Goal: Navigation & Orientation: Find specific page/section

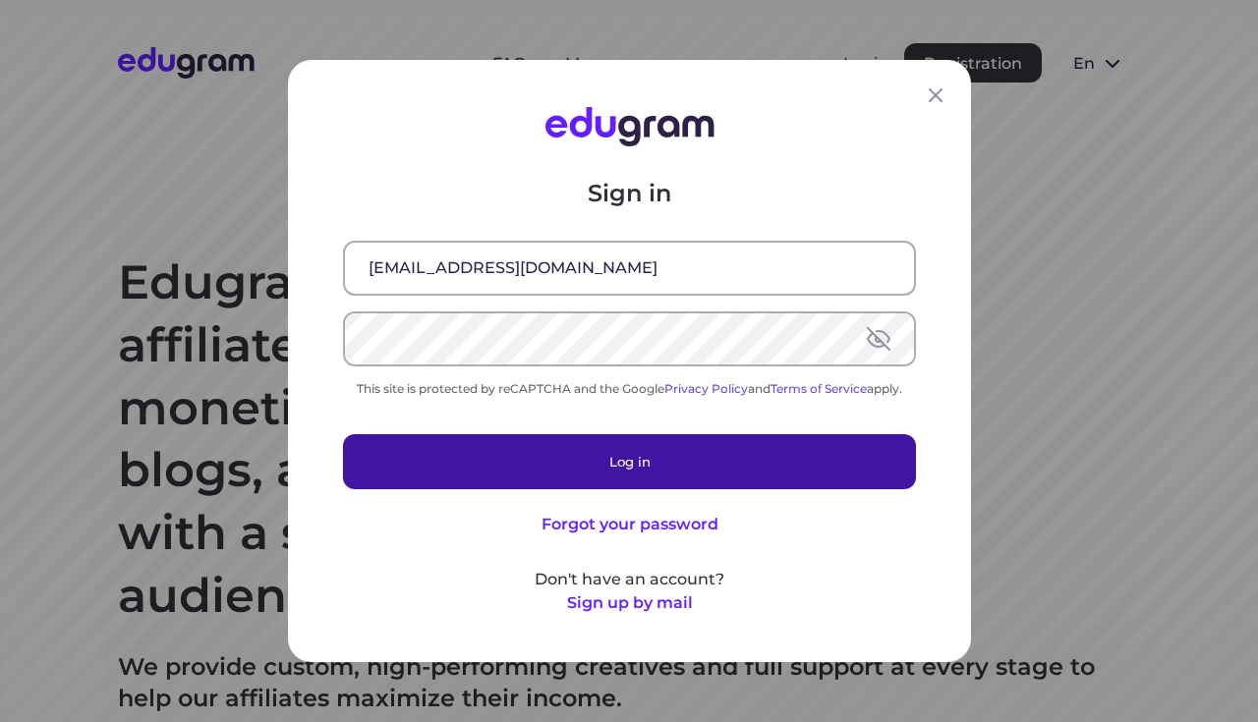
click at [580, 450] on button "Log in" at bounding box center [629, 461] width 573 height 55
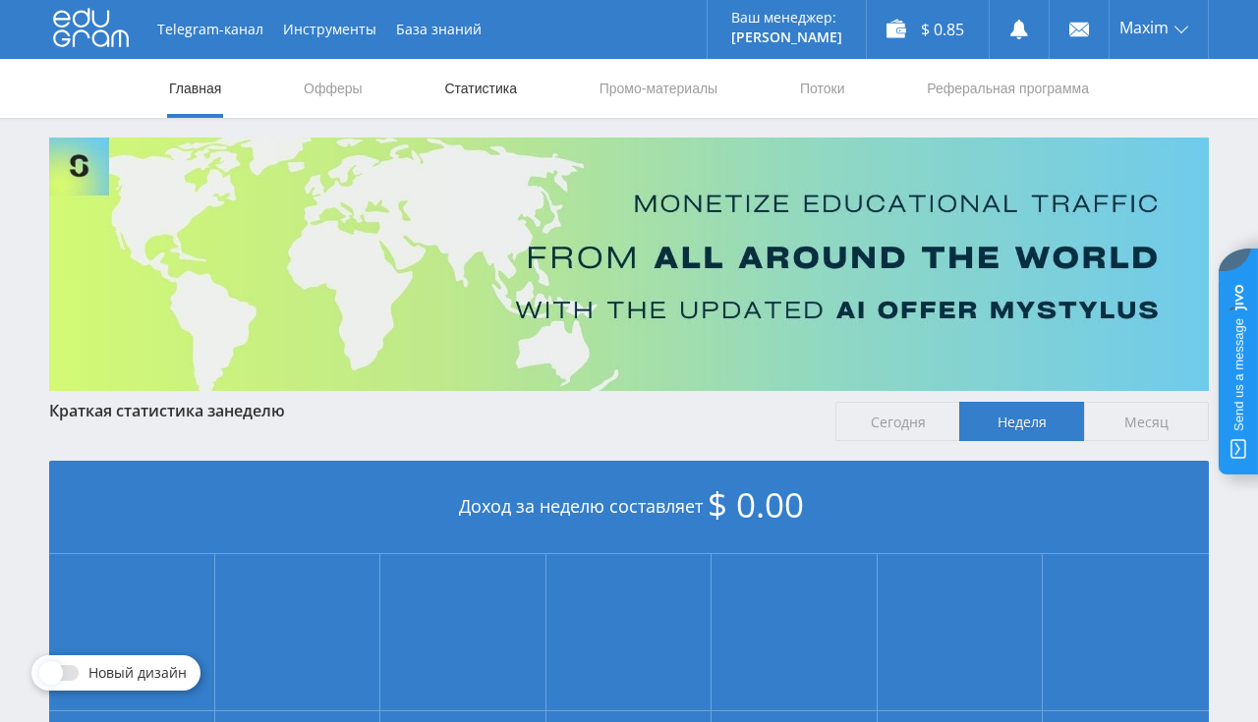
click at [505, 94] on link "Статистика" at bounding box center [480, 88] width 77 height 59
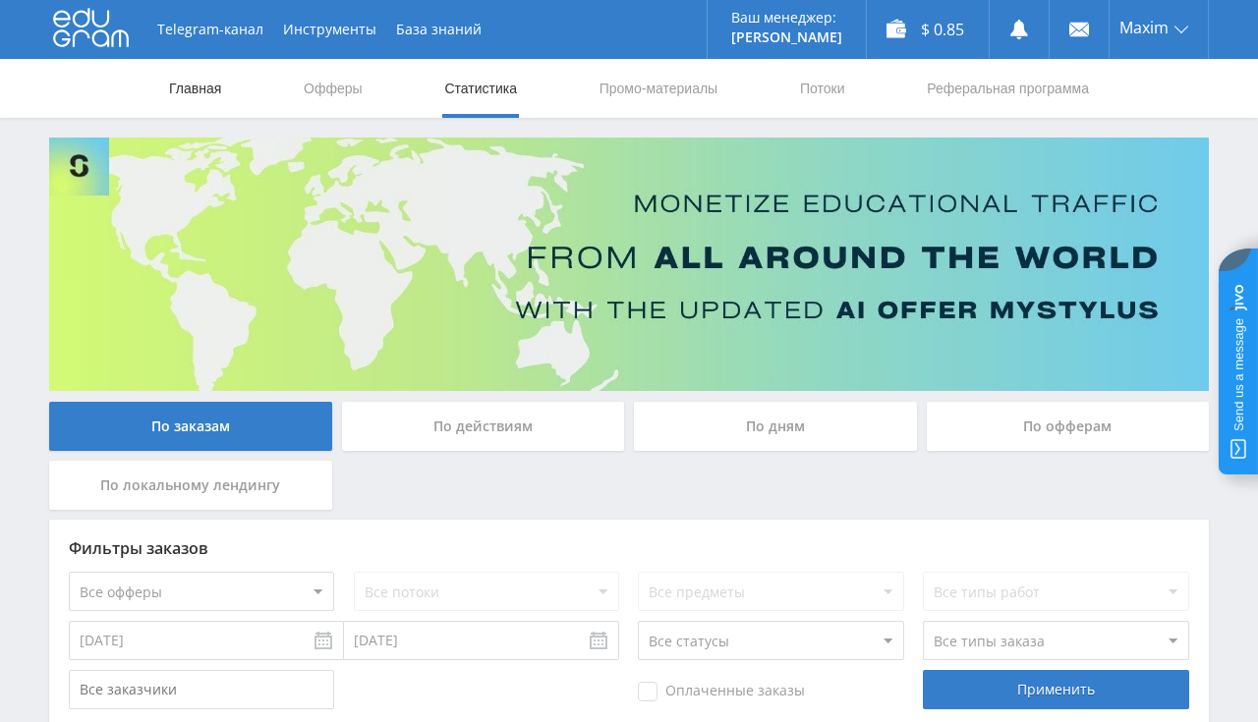
click at [214, 80] on link "Главная" at bounding box center [195, 88] width 56 height 59
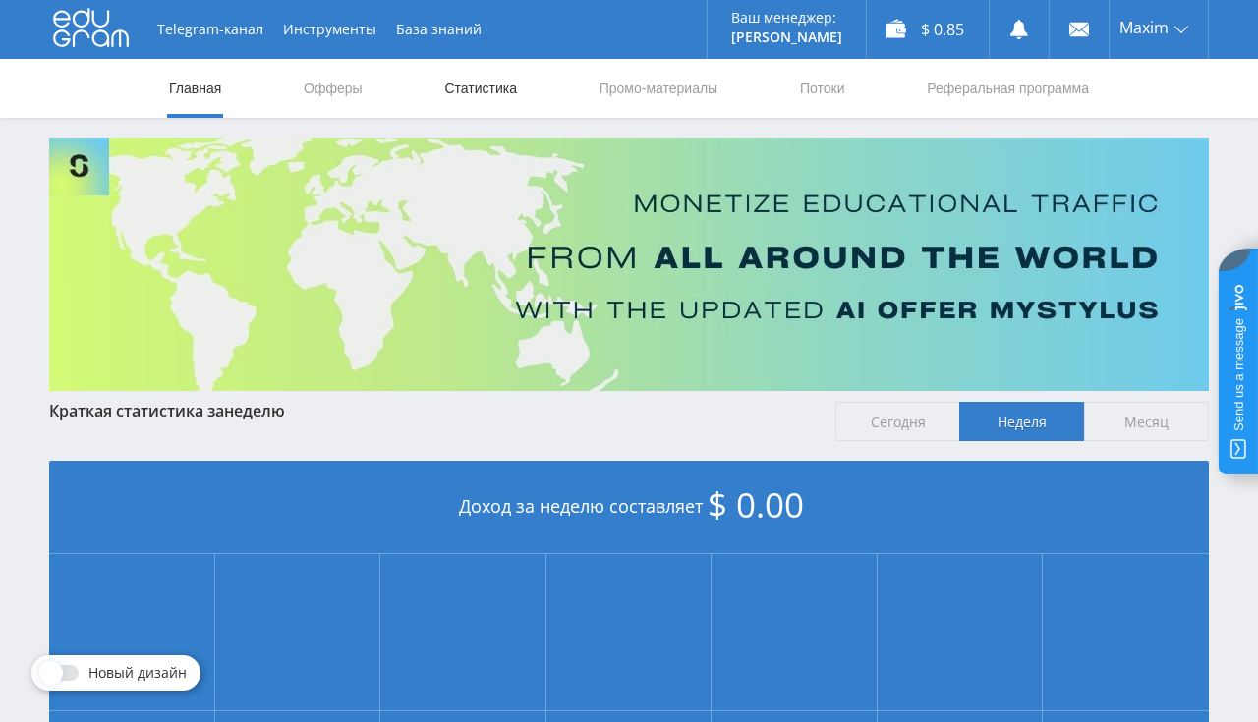
click at [500, 95] on link "Статистика" at bounding box center [480, 88] width 77 height 59
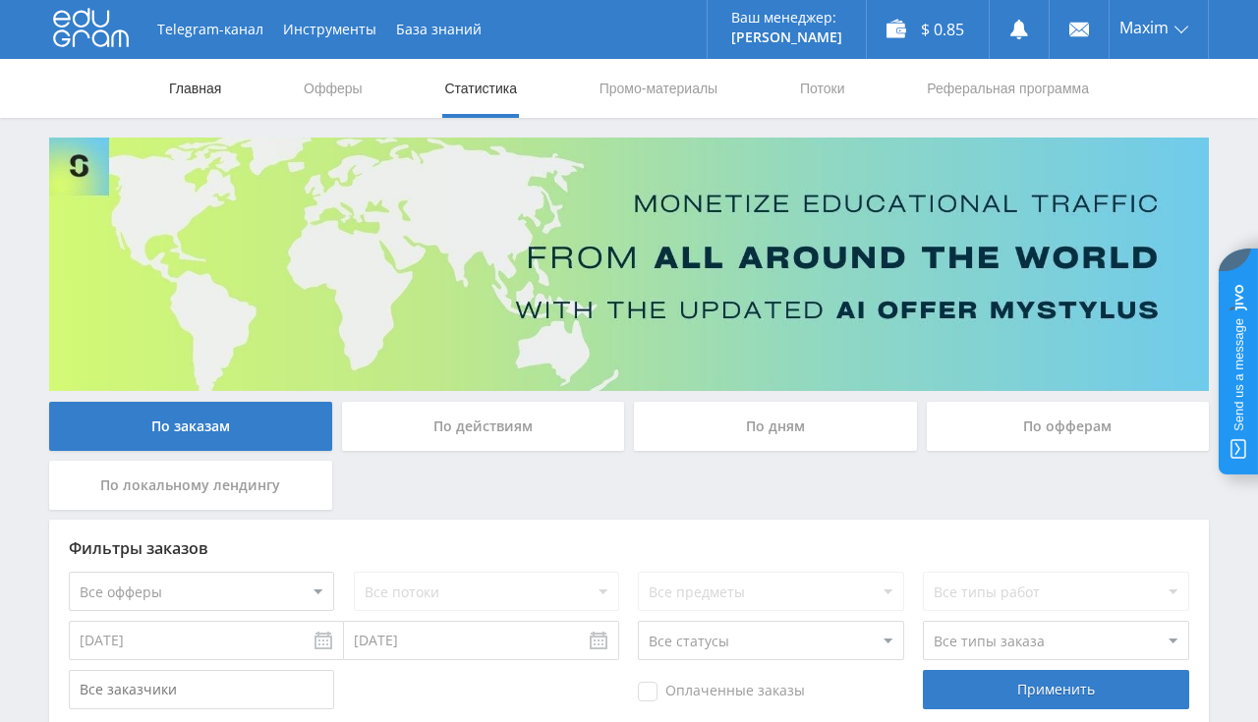
click at [208, 92] on link "Главная" at bounding box center [195, 88] width 56 height 59
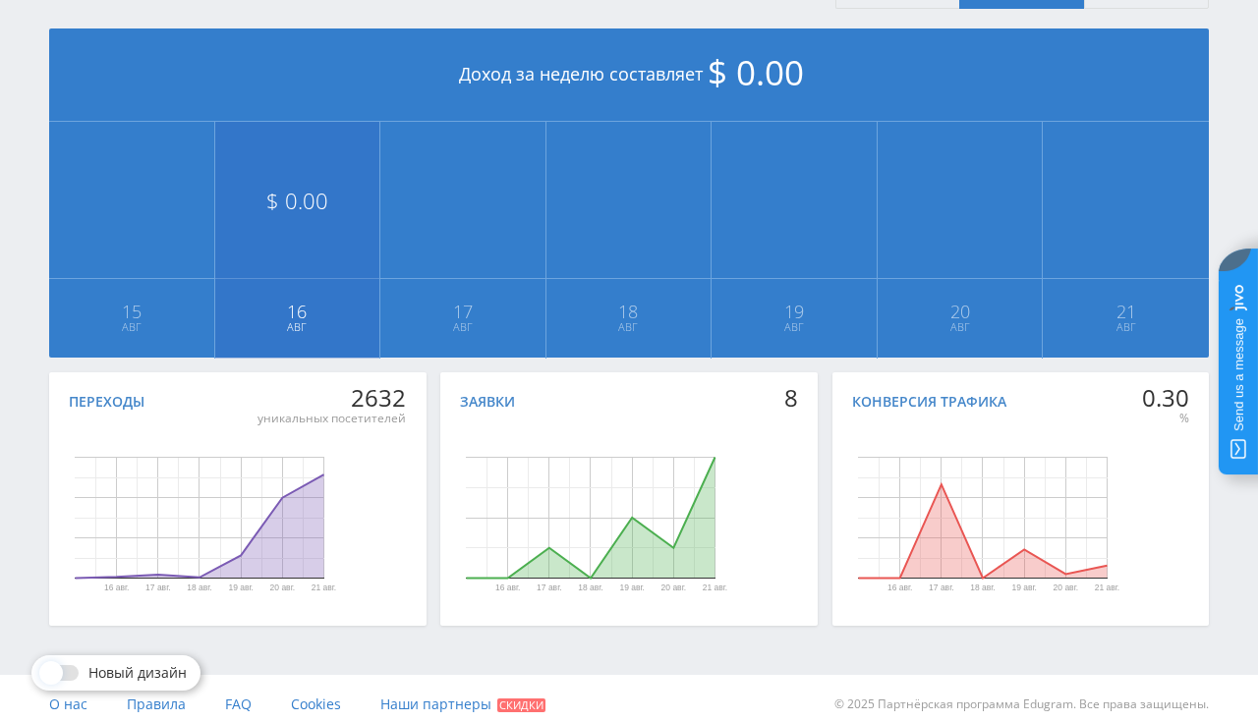
scroll to position [444, 0]
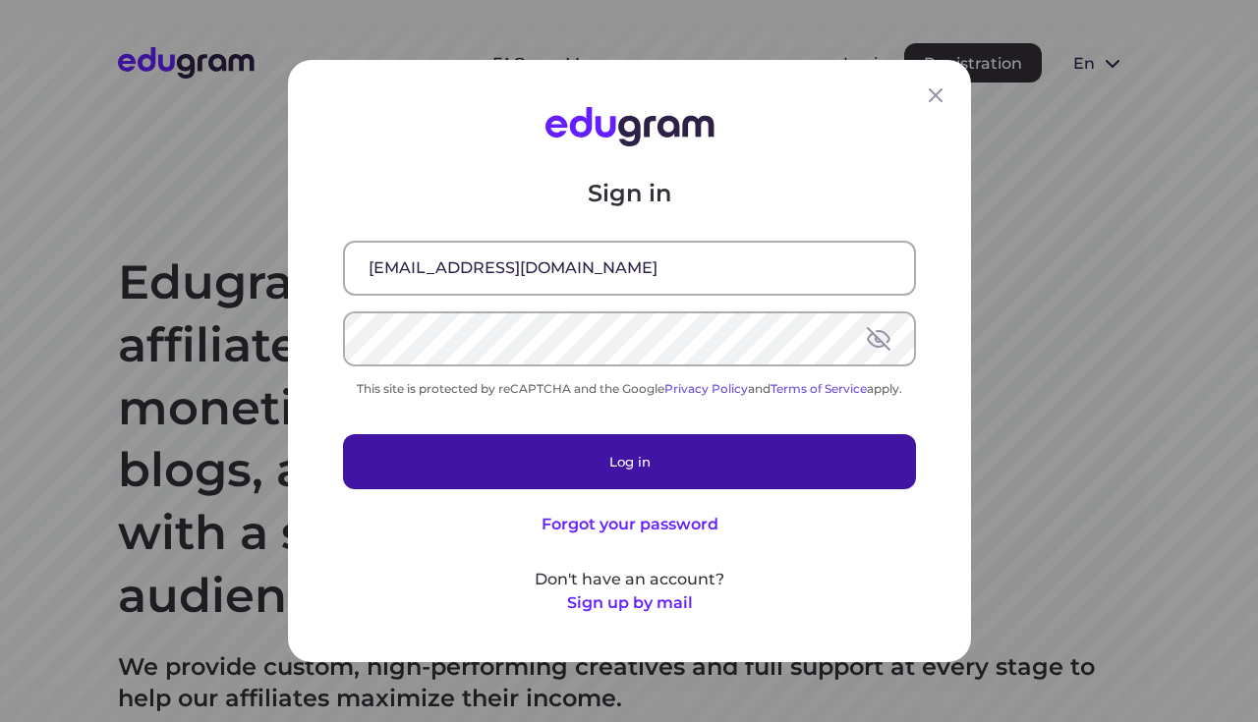
click at [666, 470] on button "Log in" at bounding box center [629, 461] width 573 height 55
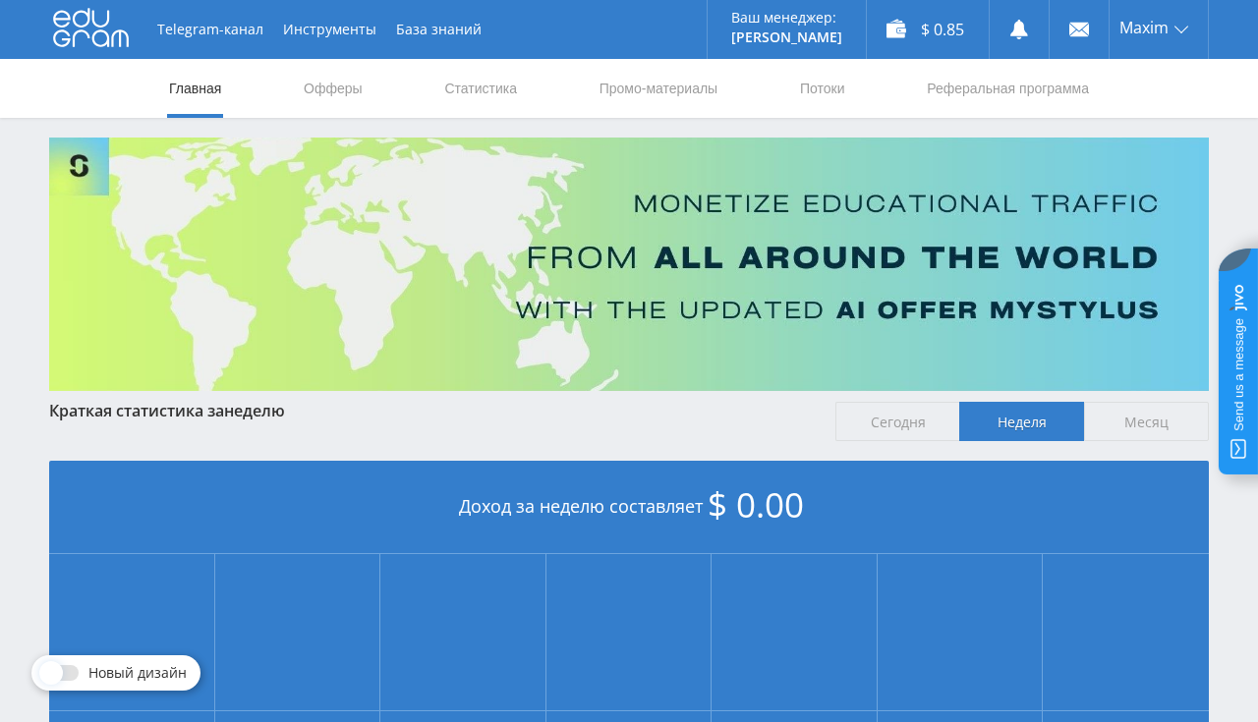
scroll to position [415, 0]
